Goal: Transaction & Acquisition: Purchase product/service

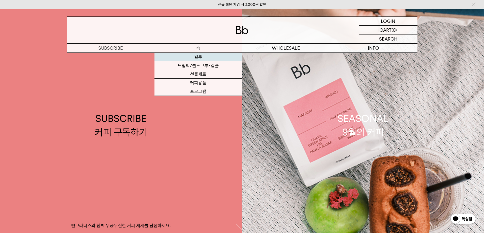
click at [199, 56] on link "원두" at bounding box center [198, 57] width 88 height 9
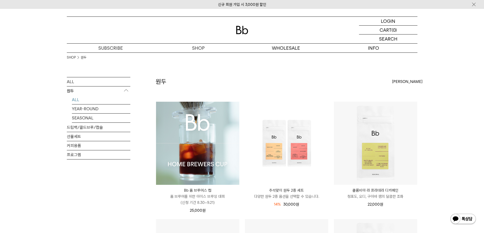
click at [202, 147] on img at bounding box center [197, 143] width 83 height 83
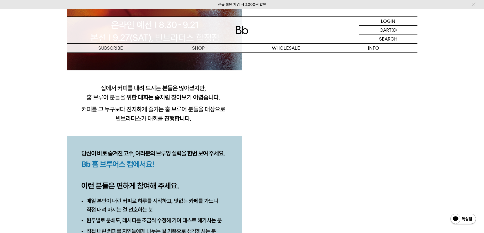
scroll to position [584, 0]
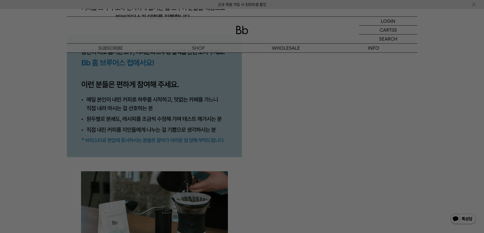
click at [258, 167] on div at bounding box center [242, 116] width 484 height 233
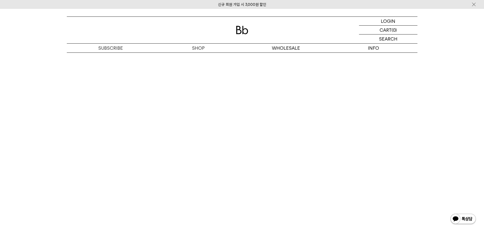
scroll to position [3072, 0]
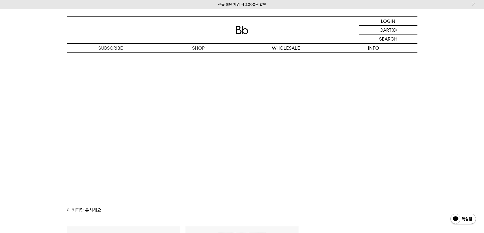
scroll to position [2622, 0]
